Goal: Check status: Check status

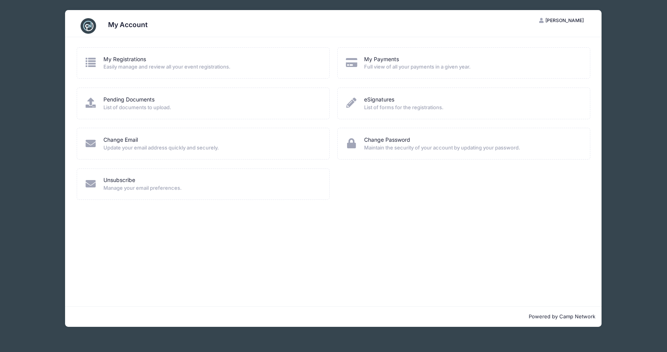
click at [167, 64] on span "Easily manage and review all your event registrations." at bounding box center [211, 67] width 216 height 8
click at [99, 62] on div "My Registrations Easily manage and review all your event registrations." at bounding box center [203, 62] width 238 height 15
click at [128, 59] on link "My Registrations" at bounding box center [124, 59] width 43 height 8
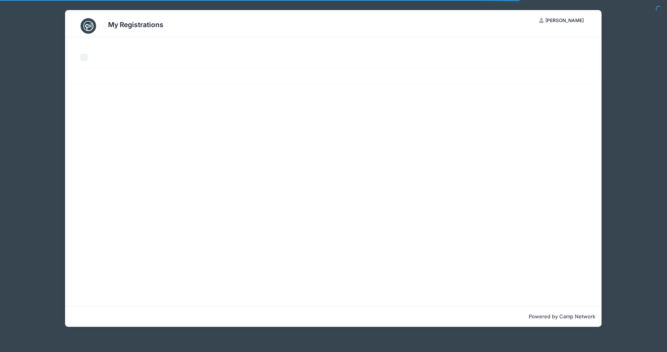
select select "50"
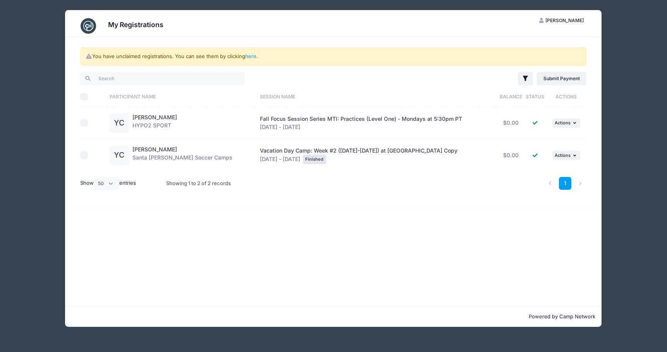
click at [282, 120] on span "Fall Focus Session Series MTI: Practices (Level One) - Mondays at 5:30pm PT" at bounding box center [361, 118] width 202 height 7
click at [158, 117] on link "[PERSON_NAME]" at bounding box center [155, 117] width 45 height 7
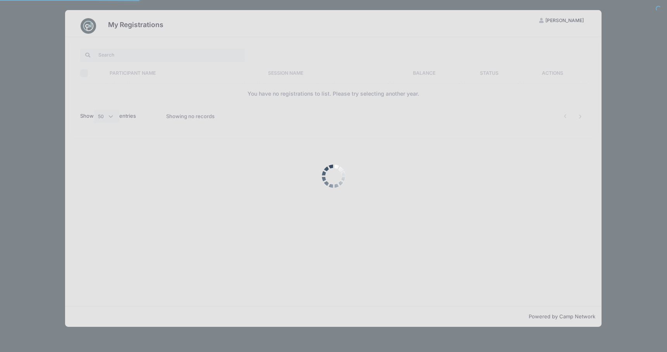
select select "50"
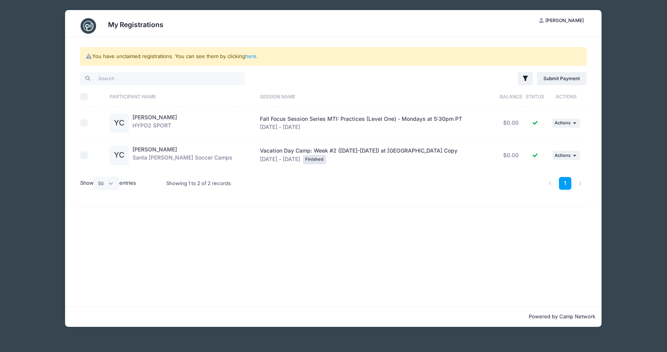
click at [40, 27] on div "My Registrations JT Jenny Talavera My Account Logout You have unclaimed registr…" at bounding box center [334, 168] width 644 height 337
